Goal: Information Seeking & Learning: Learn about a topic

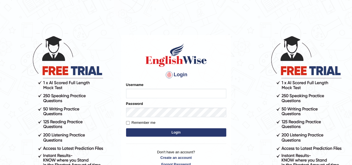
type input "[PERSON_NAME]"
click at [173, 135] on button "Login" at bounding box center [176, 132] width 100 height 8
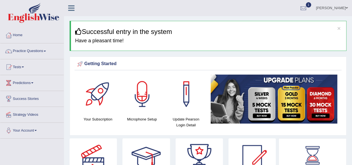
click at [45, 50] on link "Practice Questions" at bounding box center [31, 50] width 63 height 14
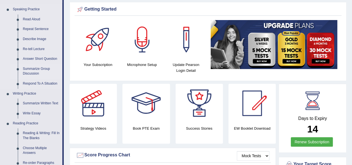
scroll to position [56, 0]
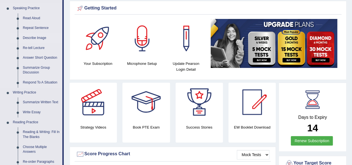
click at [43, 36] on link "Describe Image" at bounding box center [41, 38] width 42 height 10
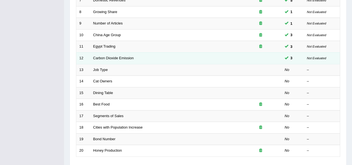
scroll to position [167, 0]
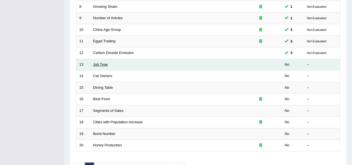
click at [103, 64] on link "Job Type" at bounding box center [100, 64] width 15 height 4
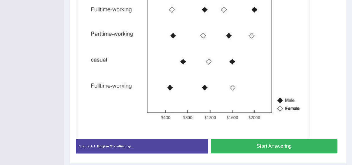
scroll to position [182, 0]
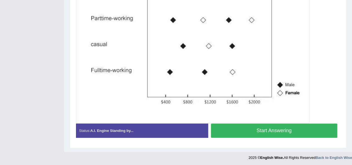
click at [253, 129] on button "Start Answering" at bounding box center [274, 130] width 126 height 14
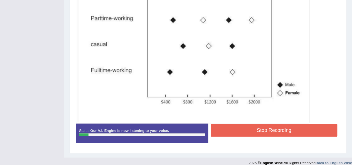
click at [241, 130] on button "Stop Recording" at bounding box center [274, 130] width 126 height 13
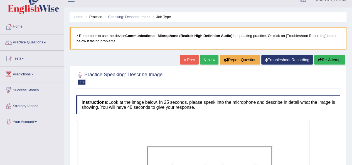
scroll to position [0, 0]
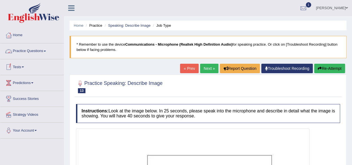
click at [46, 51] on span at bounding box center [45, 51] width 2 height 1
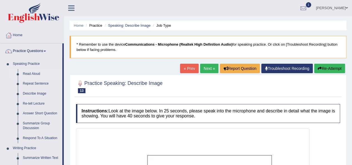
click at [34, 74] on link "Read Aloud" at bounding box center [41, 74] width 42 height 10
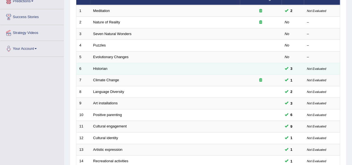
scroll to position [83, 0]
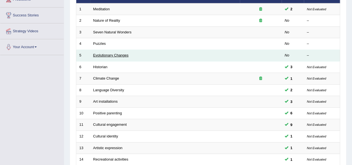
click at [114, 55] on link "Evolutionary Changes" at bounding box center [110, 55] width 35 height 4
